Goal: Answer question/provide support

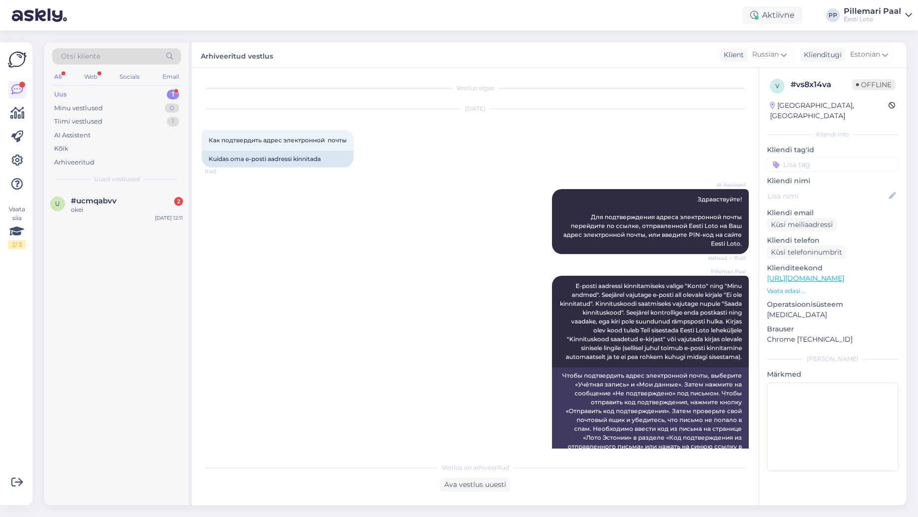
scroll to position [262, 0]
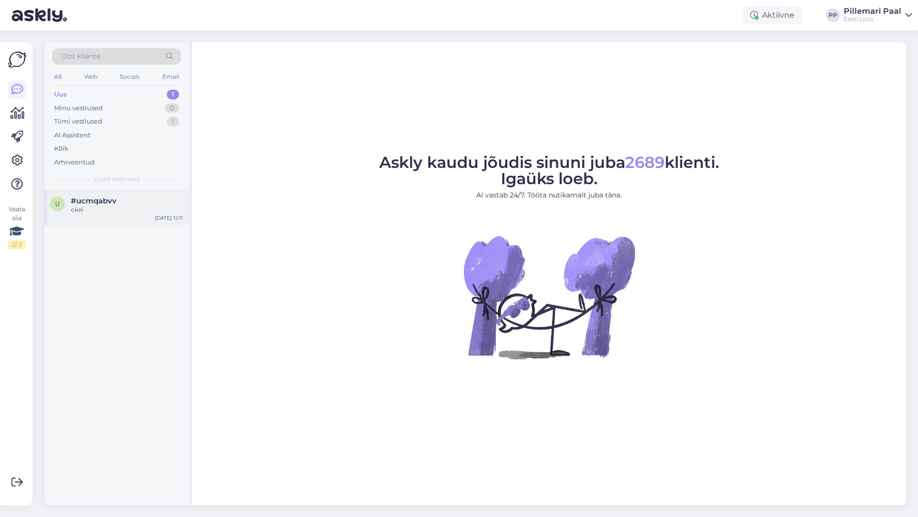
click at [106, 210] on div "okei" at bounding box center [127, 209] width 112 height 9
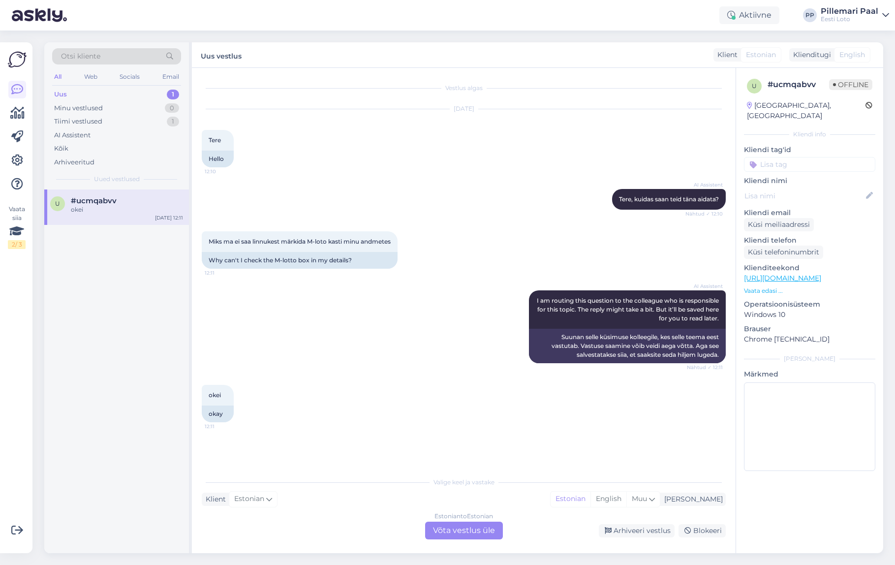
click at [461, 516] on div "Estonian to Estonian Võta vestlus üle" at bounding box center [464, 531] width 78 height 18
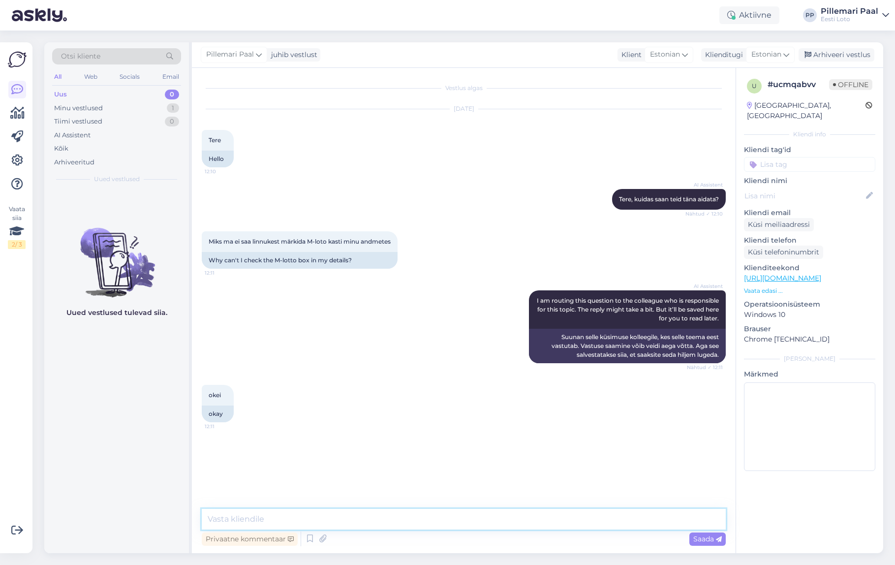
click at [408, 516] on textarea at bounding box center [464, 519] width 524 height 21
paste textarea "M-Loto aktiveerimine ei toimi hetkel meie kodulehel tavapärasel viisil. Saadame…"
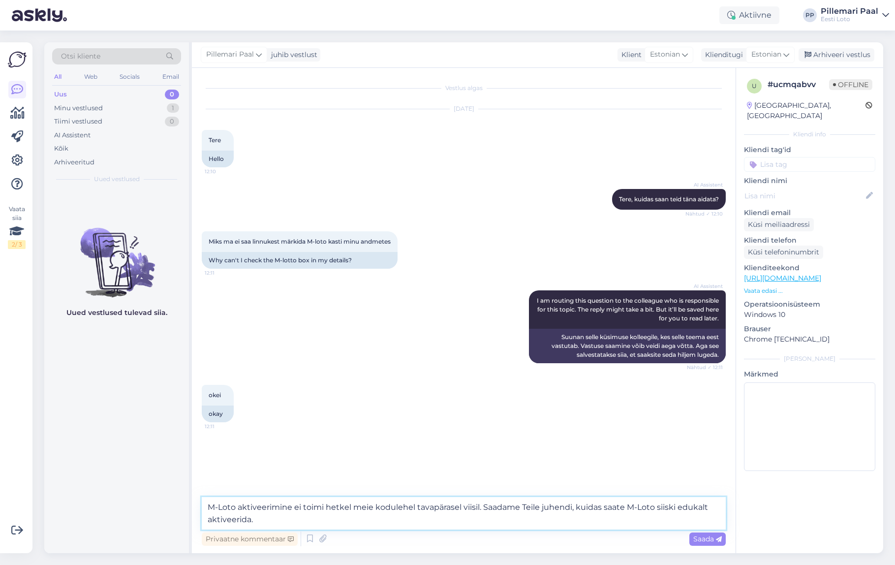
type textarea "M-Loto aktiveerimine ei toimi hetkel meie kodulehel tavapärasel viisil. Saadame…"
click at [715, 516] on span "Saada" at bounding box center [707, 538] width 29 height 9
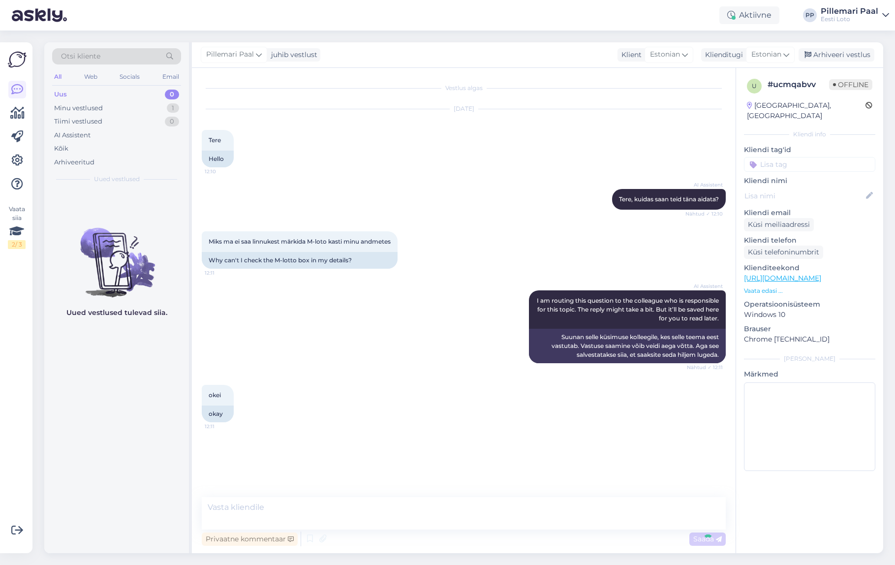
scroll to position [2, 0]
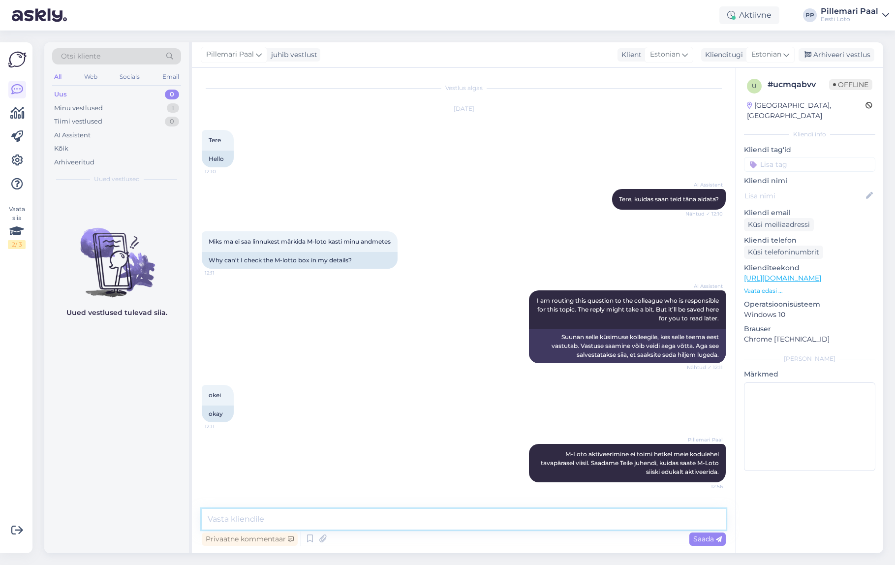
click at [488, 516] on textarea at bounding box center [464, 519] width 524 height 21
paste textarea "[MEDICAL_DATA] veebis Minu konto > Minu andmed leht. Mobiilinumber* lahtrisse s…"
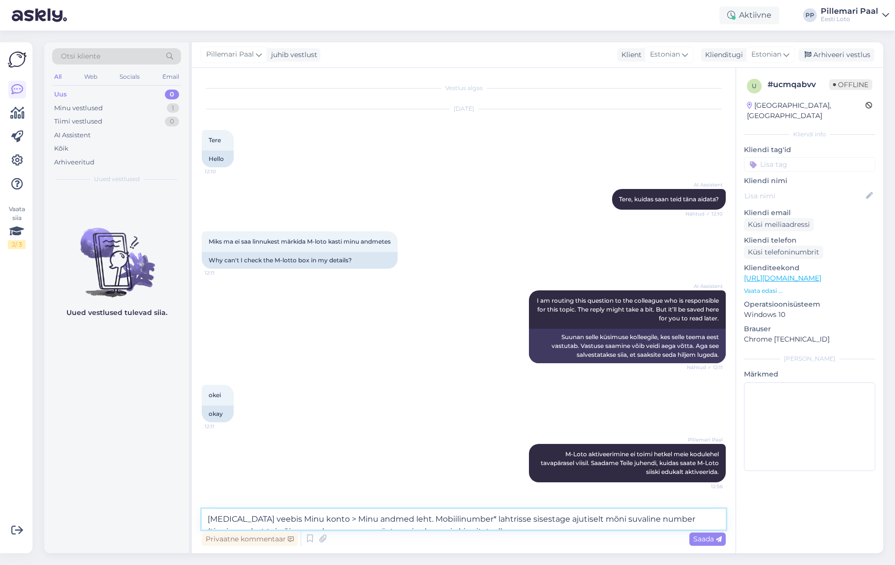
scroll to position [14, 0]
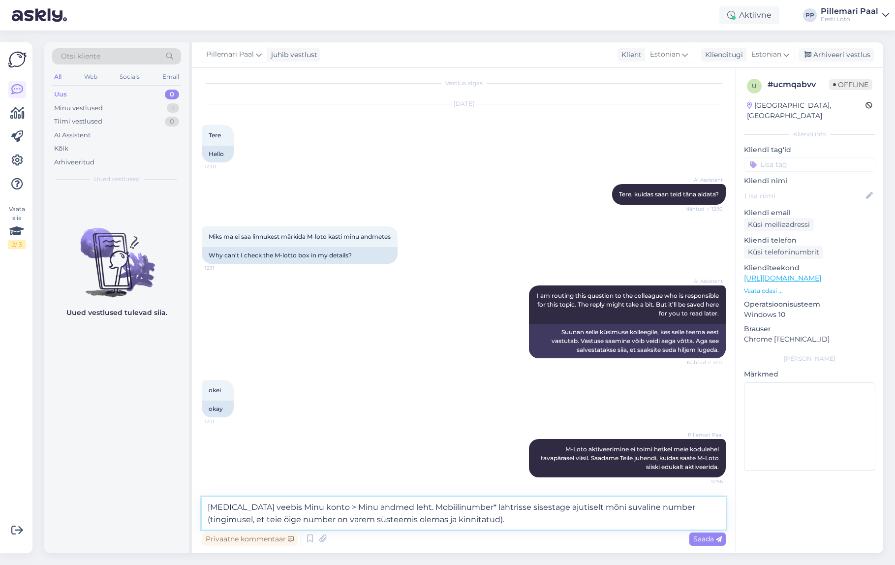
type textarea "[MEDICAL_DATA] veebis Minu konto > Minu andmed leht. Mobiilinumber* lahtrisse s…"
click at [712, 516] on span "Saada" at bounding box center [707, 538] width 29 height 9
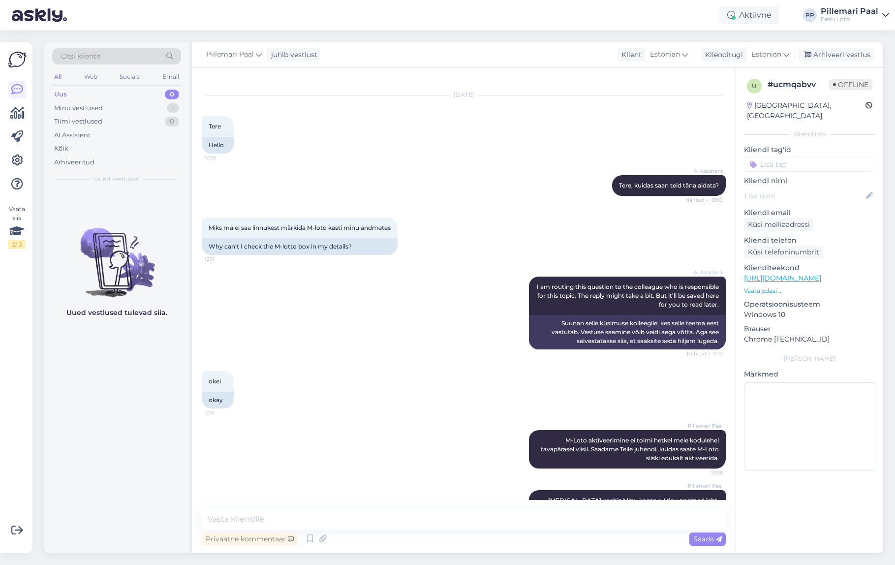
scroll to position [71, 0]
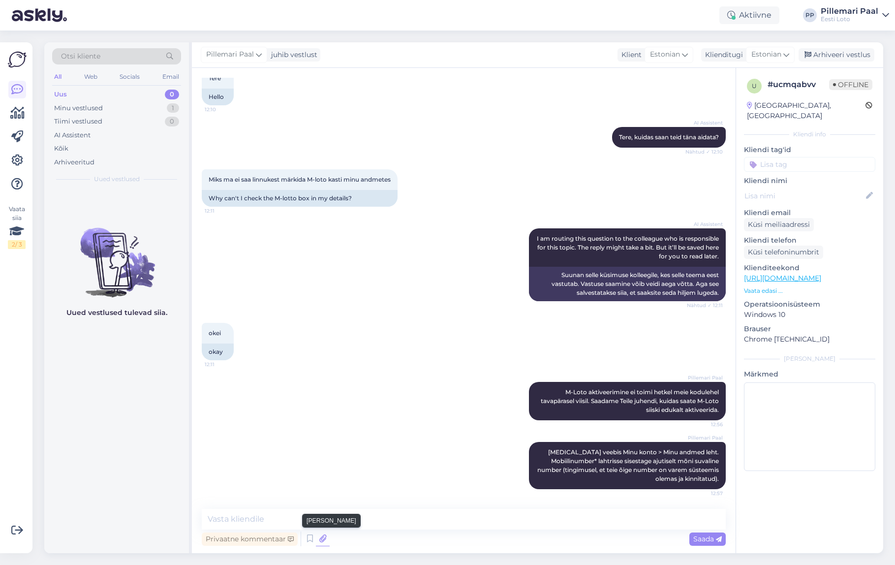
click at [319, 516] on icon at bounding box center [323, 538] width 14 height 15
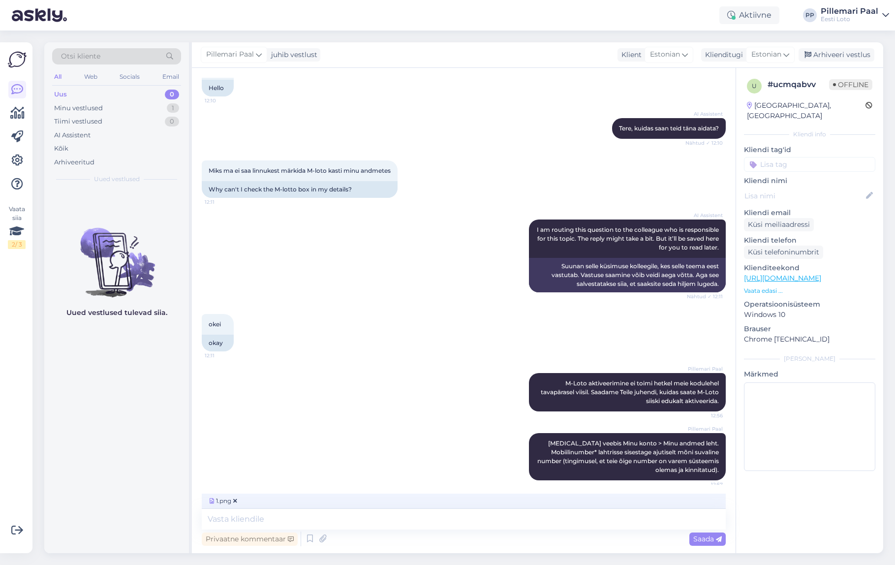
scroll to position [83, 0]
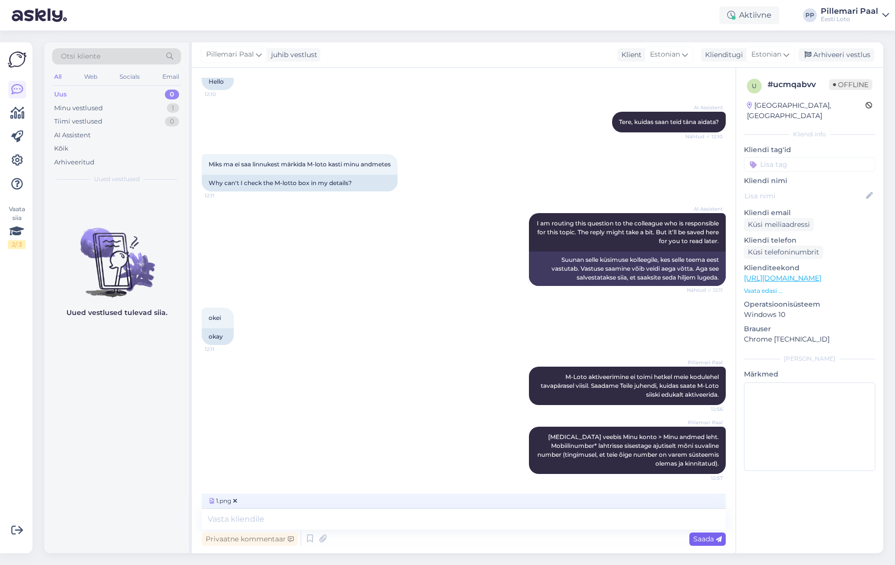
click at [710, 516] on span "Saada" at bounding box center [707, 538] width 29 height 9
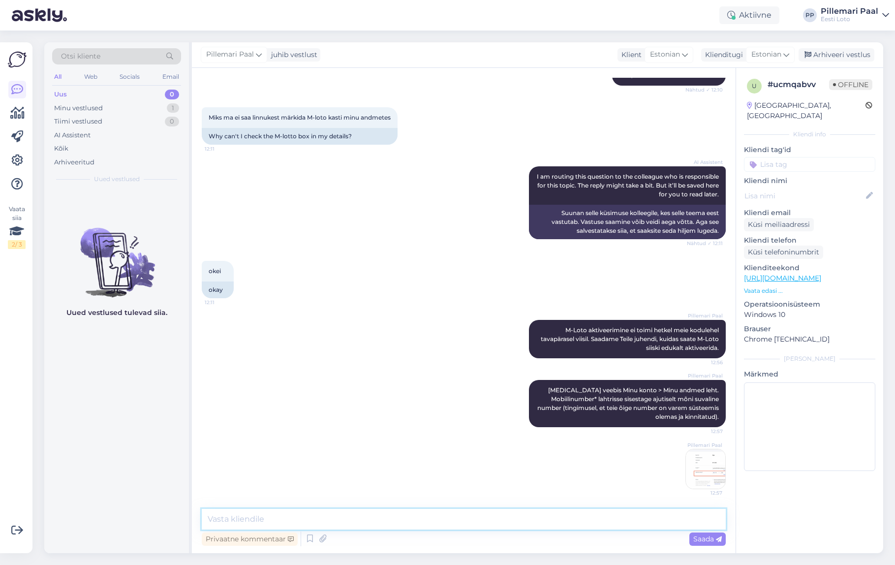
click at [482, 516] on textarea at bounding box center [464, 519] width 524 height 21
paste textarea "Samm 2. Salvestage muudatused lehe allosas."
drag, startPoint x: 243, startPoint y: 518, endPoint x: 188, endPoint y: 516, distance: 54.6
click at [188, 516] on div "Otsi kliente All Web Socials Email Uus 0 Minu vestlused 1 Tiimi vestlused 0 AI …" at bounding box center [463, 297] width 839 height 511
type textarea "Järgmiseks salvestage muudatused lehe allosas."
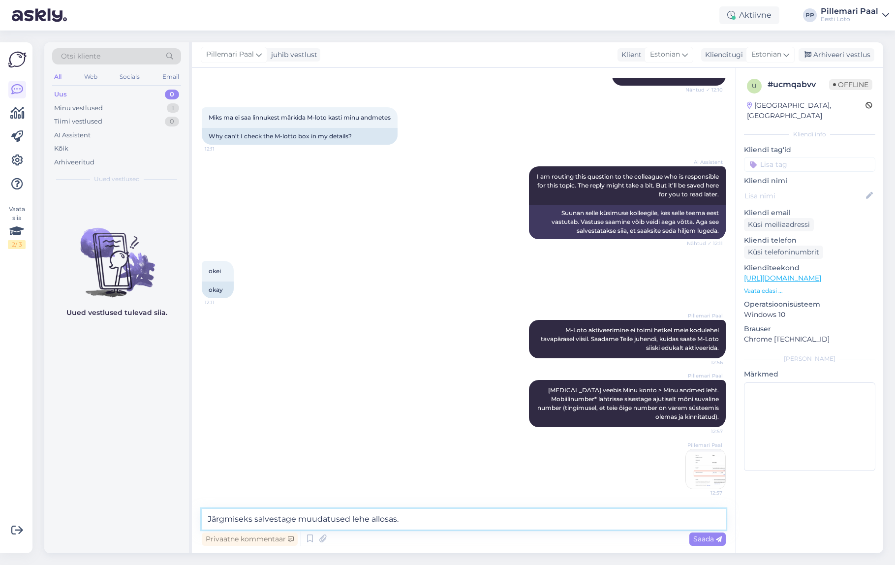
click at [483, 511] on textarea "Järgmiseks salvestage muudatused lehe allosas." at bounding box center [464, 519] width 524 height 21
click at [478, 516] on textarea "Järgmiseks salvestage muudatused lehe allosas." at bounding box center [464, 519] width 524 height 21
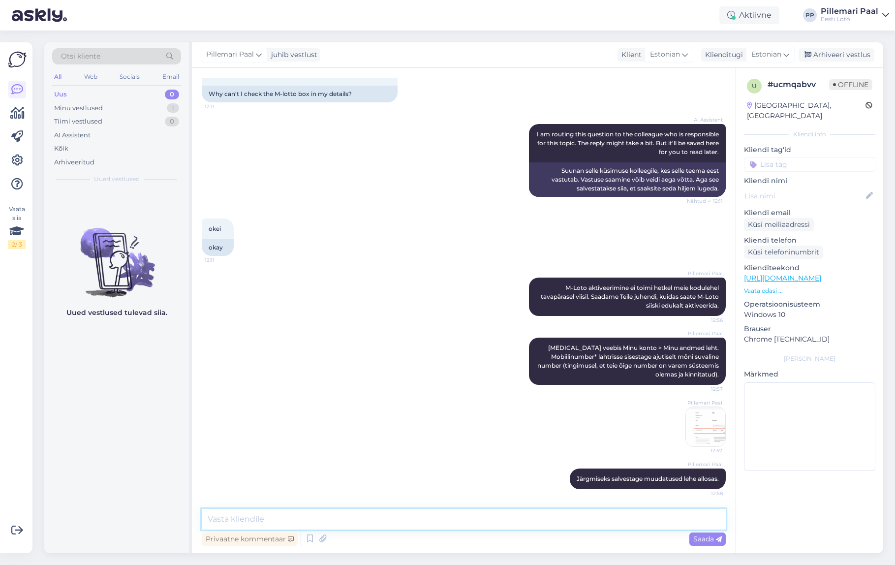
click at [515, 516] on textarea at bounding box center [464, 519] width 524 height 21
paste textarea "[MEDICAL_DATA] sama leht uuesti, sisestage oma õige mobiilinumber ning salvesta…"
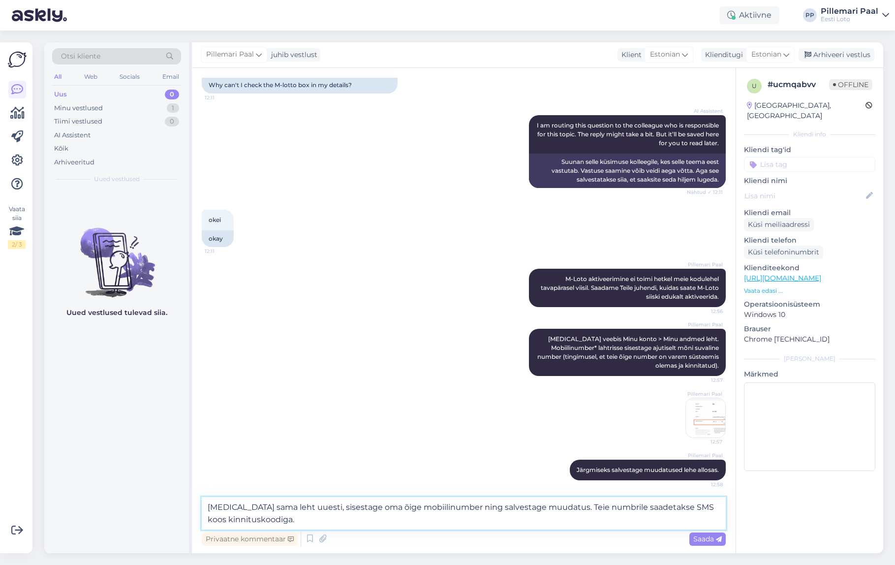
click at [218, 509] on textarea "[MEDICAL_DATA] sama leht uuesti, sisestage oma õige mobiilinumber ning salvesta…" at bounding box center [464, 513] width 524 height 32
click at [219, 509] on textarea "[MEDICAL_DATA] sama leht uuesti, sisestage oma õige mobiilinumber ning salvesta…" at bounding box center [464, 513] width 524 height 32
drag, startPoint x: 208, startPoint y: 505, endPoint x: 217, endPoint y: 515, distance: 13.6
click at [208, 505] on textarea "[MEDICAL_DATA] sama leht uuesti, sisestage oma õige mobiilinumber ning salvesta…" at bounding box center [464, 513] width 524 height 32
click at [208, 509] on textarea "[MEDICAL_DATA] sama leht uuesti, sisestage oma õige mobiilinumber ning salvesta…" at bounding box center [464, 513] width 524 height 32
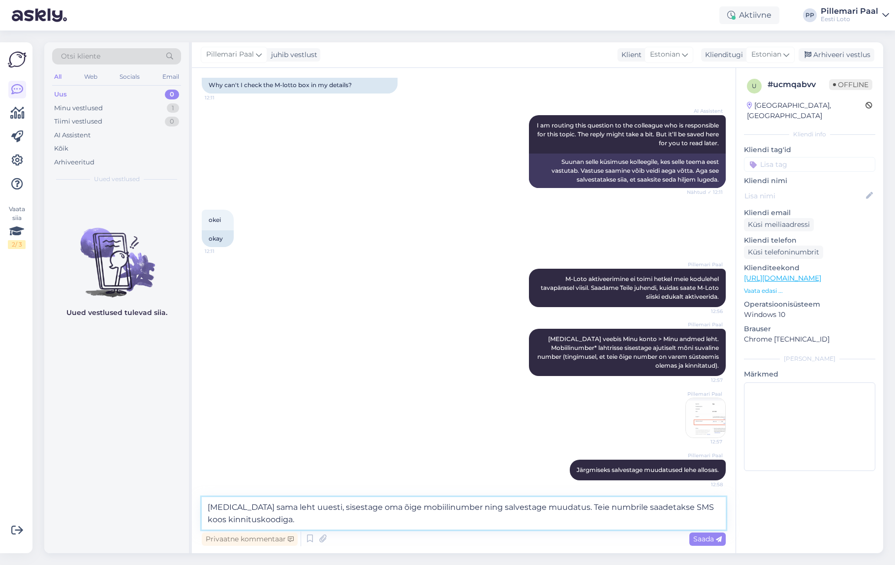
click at [203, 504] on textarea "[MEDICAL_DATA] sama leht uuesti, sisestage oma õige mobiilinumber ning salvesta…" at bounding box center [464, 513] width 524 height 32
click at [208, 506] on textarea "[MEDICAL_DATA] sama leht uuesti, sisestage oma õige mobiilinumber ning salvesta…" at bounding box center [464, 513] width 524 height 32
drag, startPoint x: 214, startPoint y: 508, endPoint x: 225, endPoint y: 508, distance: 11.3
click at [214, 508] on textarea "[MEDICAL_DATA] sama leht uuesti, sisestage oma õige mobiilinumber ning salvesta…" at bounding box center [464, 513] width 524 height 32
click at [236, 509] on textarea "[MEDICAL_DATA] sama leht uuesti, sisestage oma õige mobiilinumber ning salvesta…" at bounding box center [464, 513] width 524 height 32
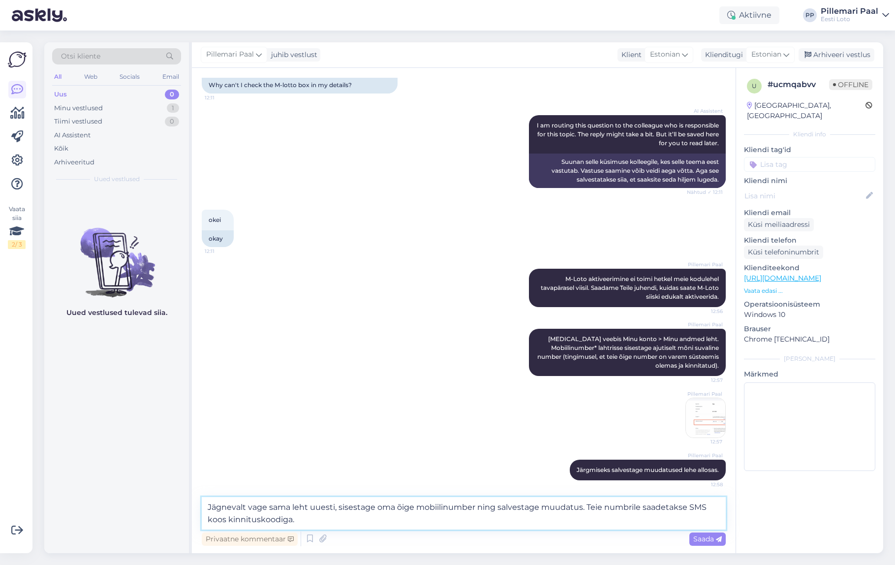
type textarea "Jägnevalt [MEDICAL_DATA] sama leht uuesti, sisestage oma õige mobiilinumber nin…"
click at [329, 516] on textarea "Jägnevalt [MEDICAL_DATA] sama leht uuesti, sisestage oma õige mobiilinumber nin…" at bounding box center [464, 513] width 524 height 32
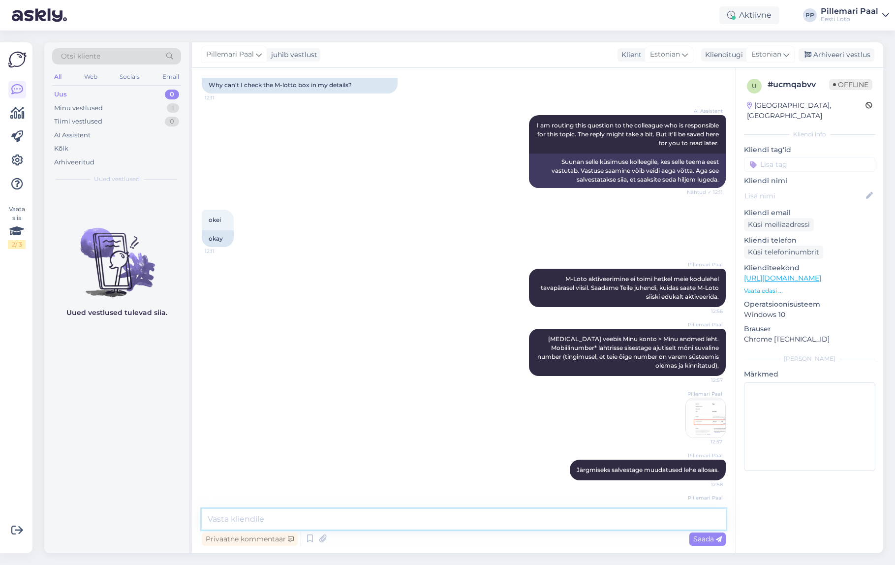
scroll to position [235, 0]
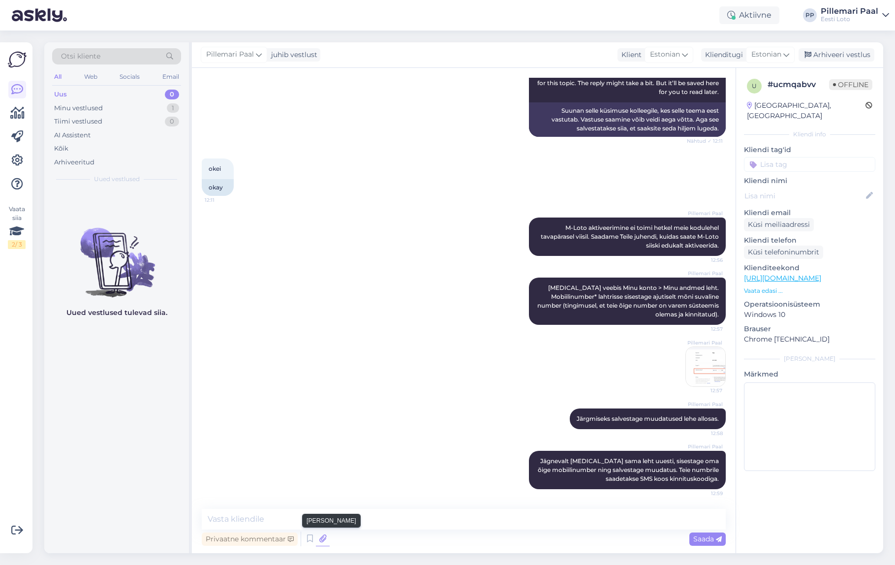
click at [322, 516] on icon at bounding box center [323, 538] width 14 height 15
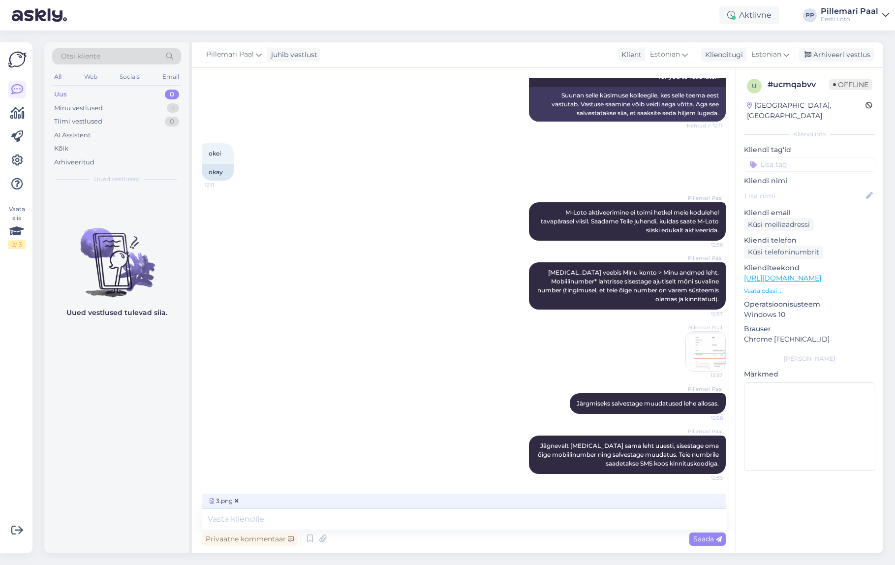
click at [704, 516] on div "Saada" at bounding box center [707, 538] width 36 height 13
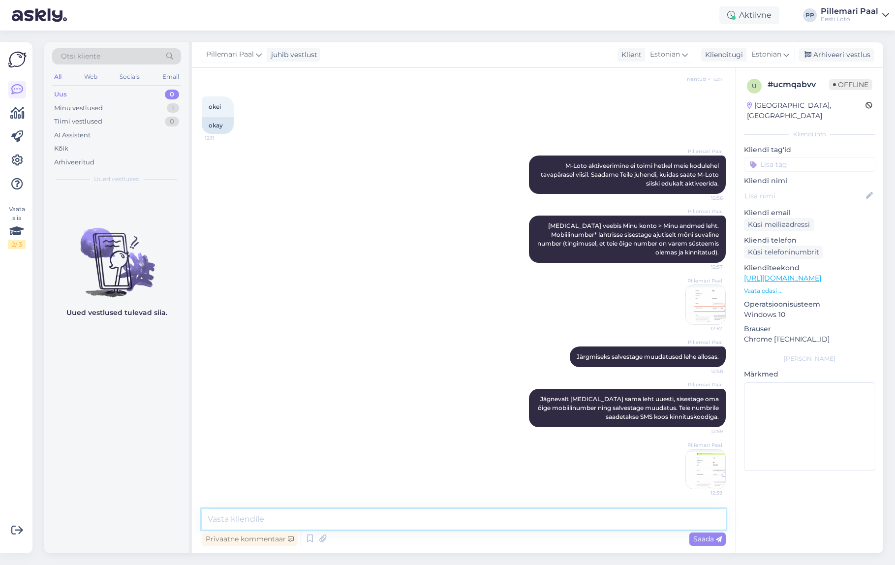
click at [558, 516] on textarea at bounding box center [464, 519] width 524 height 21
paste textarea "Sisestage saadud kinnituskood verifitseerimislehel. Pärast numbri edukat kinnit…"
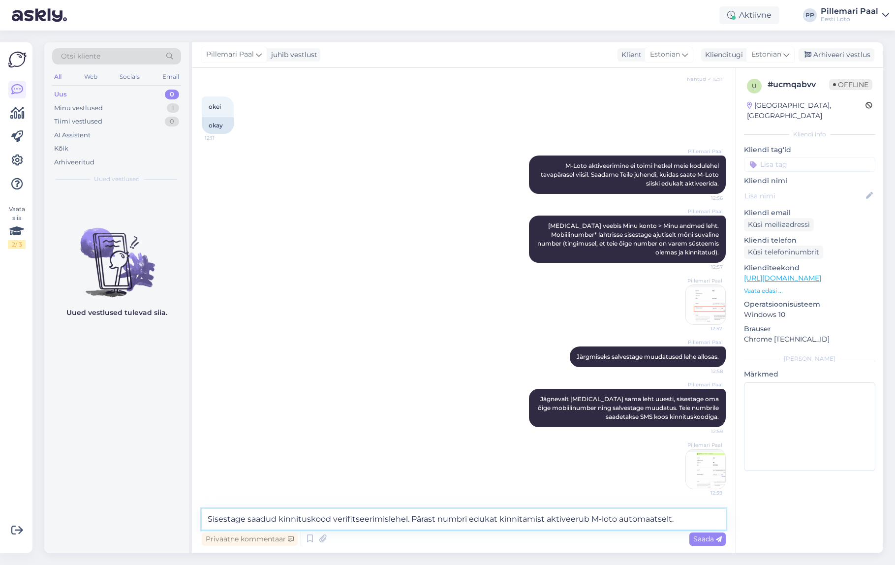
click at [211, 516] on textarea "Sisestage saadud kinnituskood verifitseerimislehel. Pärast numbri edukat kinnit…" at bounding box center [464, 519] width 524 height 21
type textarea "Viimaseks sisestage saadud kinnituskood verifitseerimislehel. Pärast numbri edu…"
click at [701, 516] on span "Saada" at bounding box center [707, 538] width 29 height 9
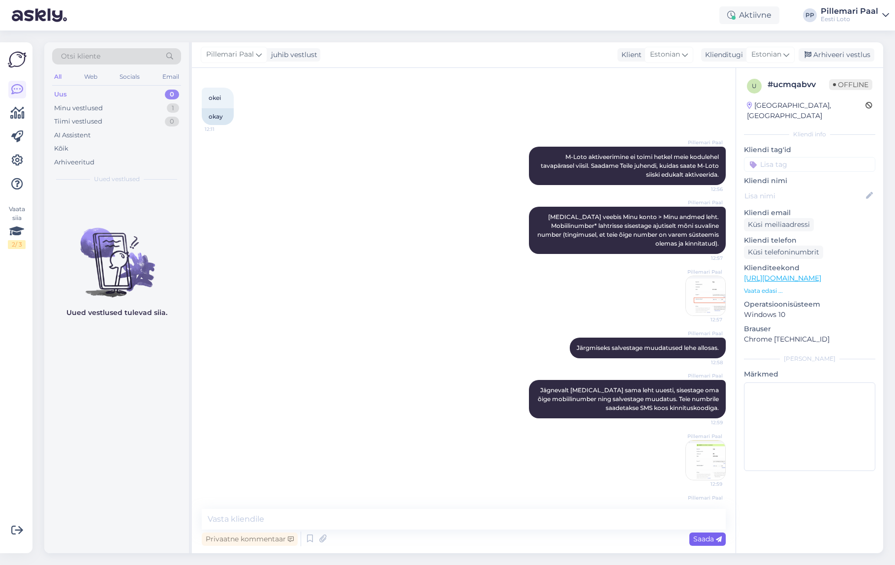
scroll to position [357, 0]
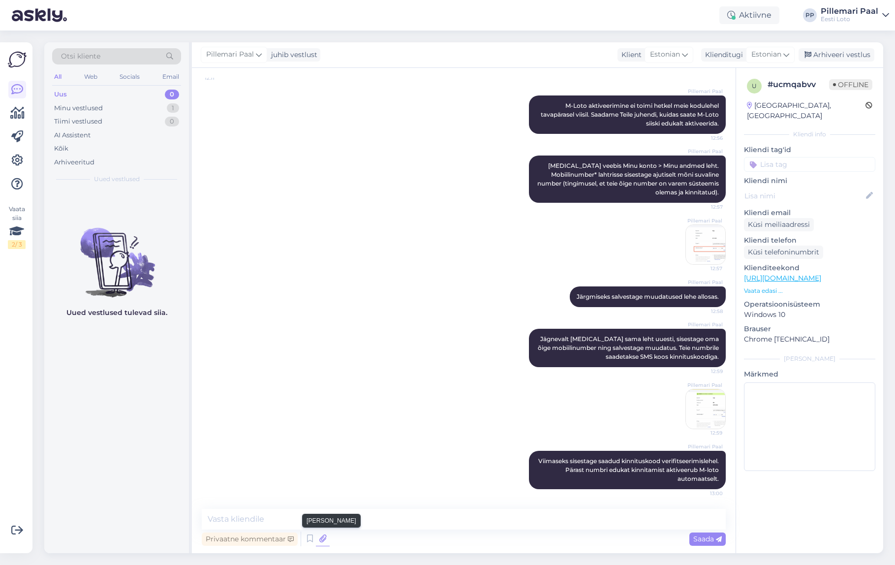
click at [321, 516] on icon at bounding box center [323, 538] width 14 height 15
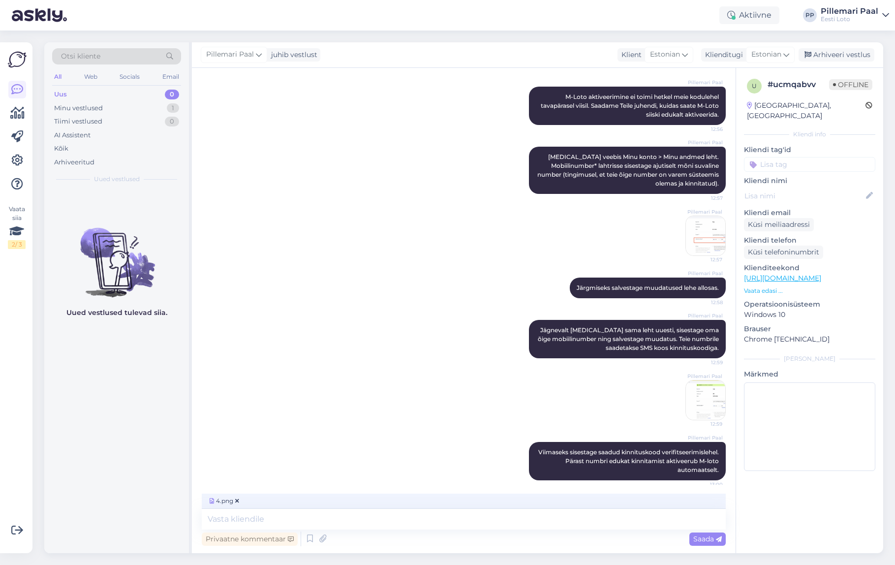
click at [702, 516] on span "Saada" at bounding box center [707, 538] width 29 height 9
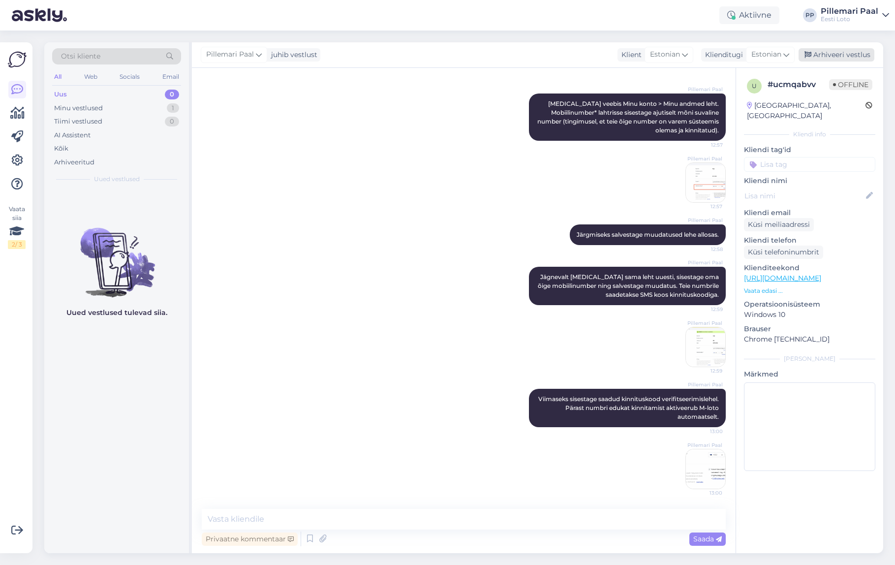
click at [829, 52] on div "Arhiveeri vestlus" at bounding box center [836, 54] width 76 height 13
